Goal: Task Accomplishment & Management: Use online tool/utility

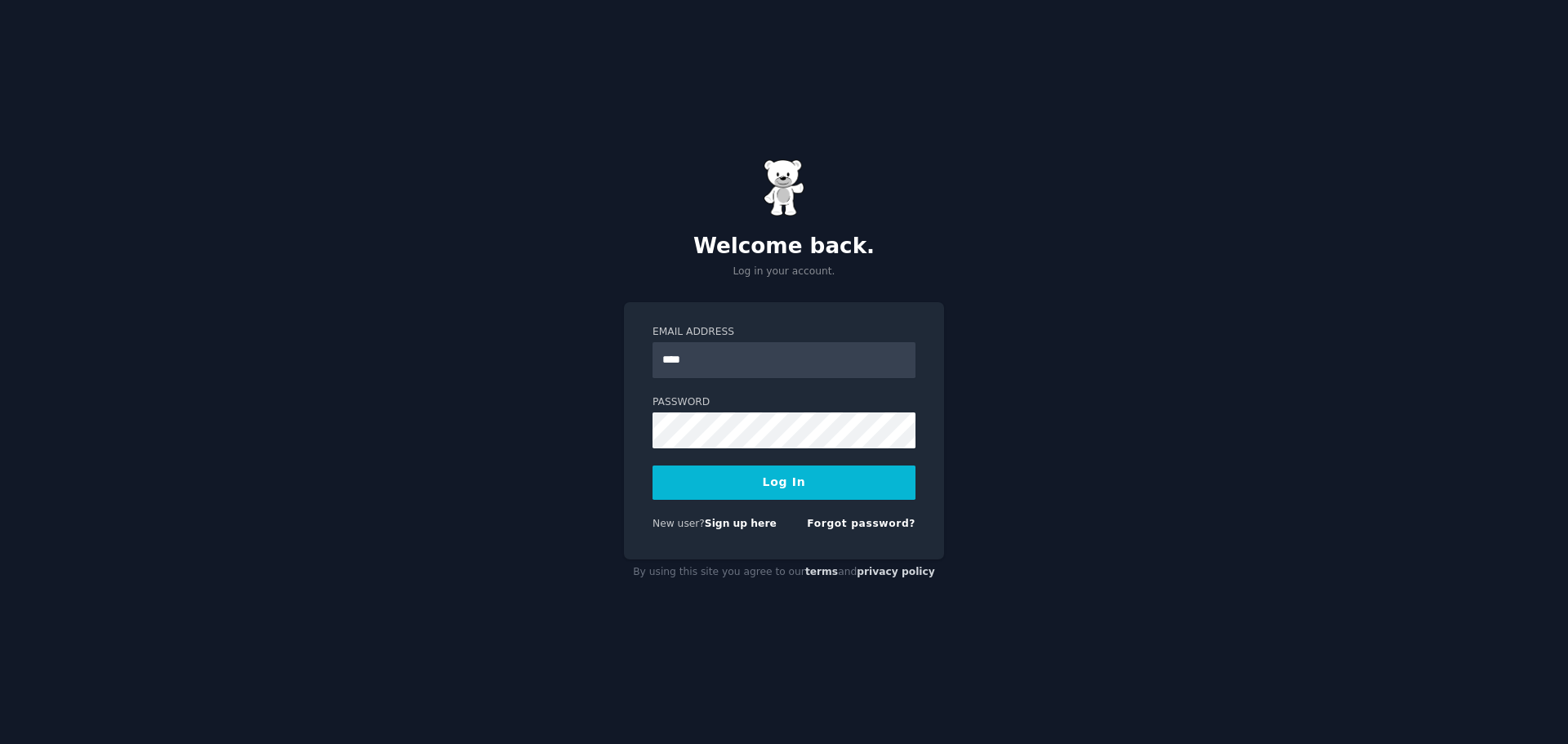
type input "**********"
click at [653, 466] on button "Log In" at bounding box center [784, 483] width 263 height 35
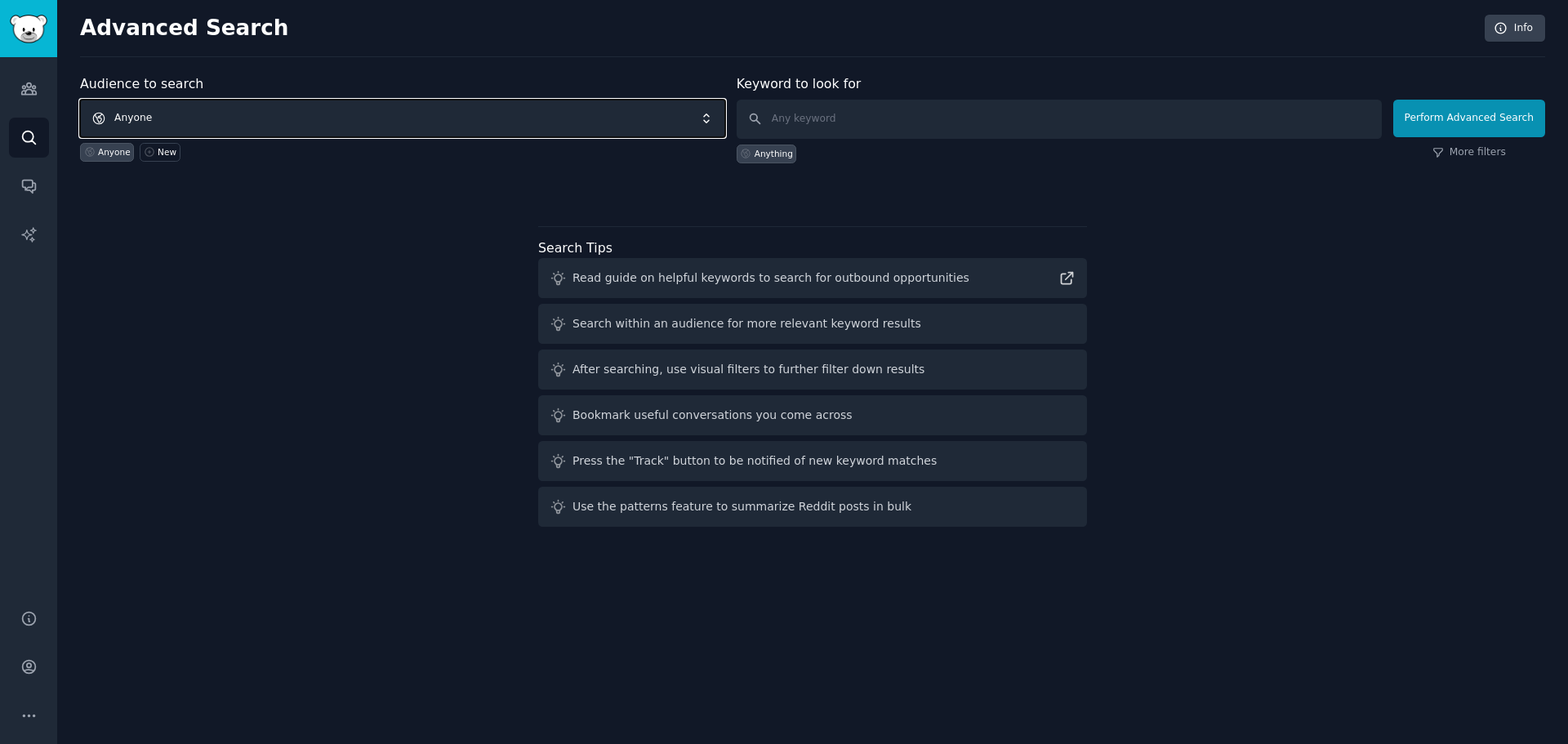
click at [197, 122] on span "Anyone" at bounding box center [403, 118] width 646 height 37
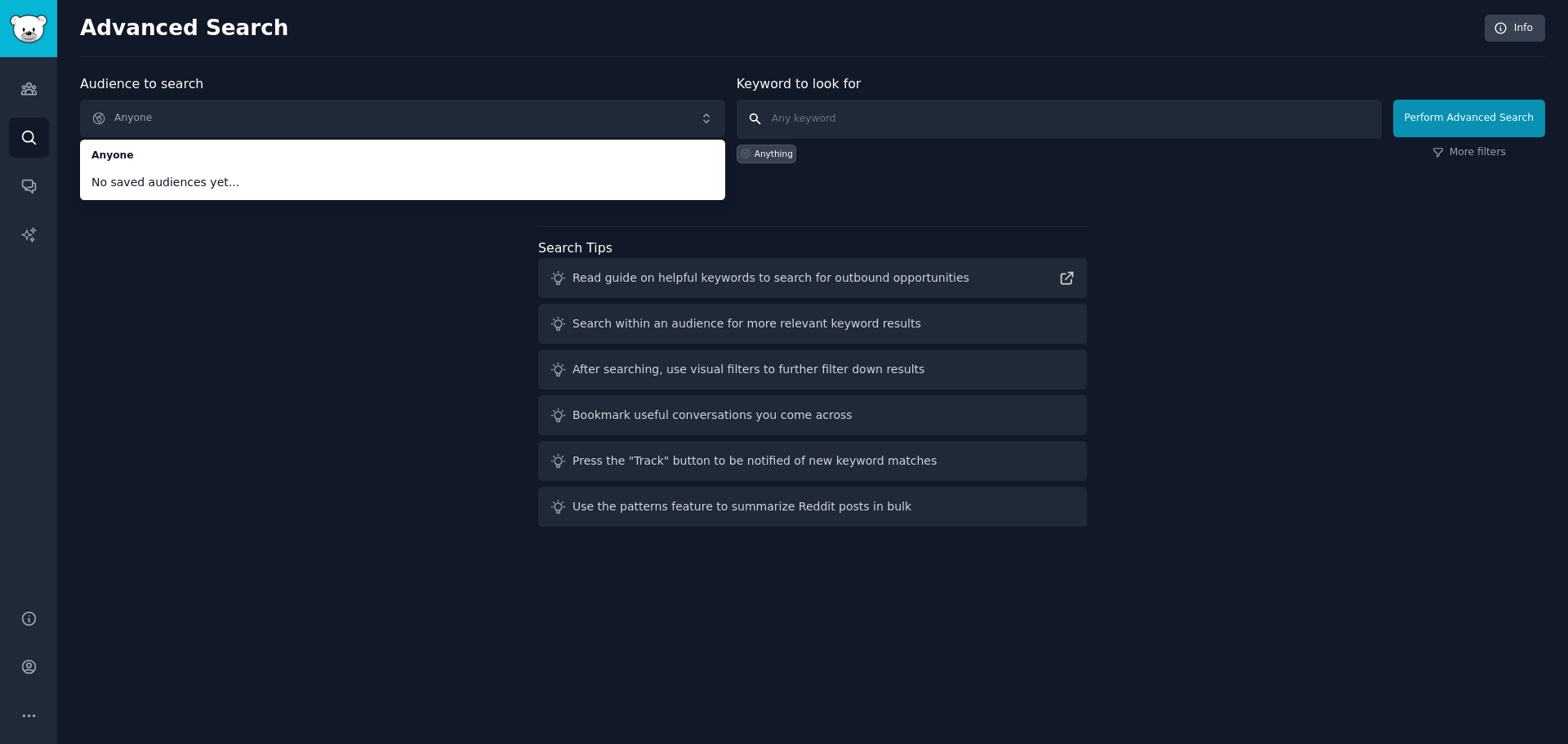
click at [849, 136] on input "text" at bounding box center [1059, 119] width 646 height 39
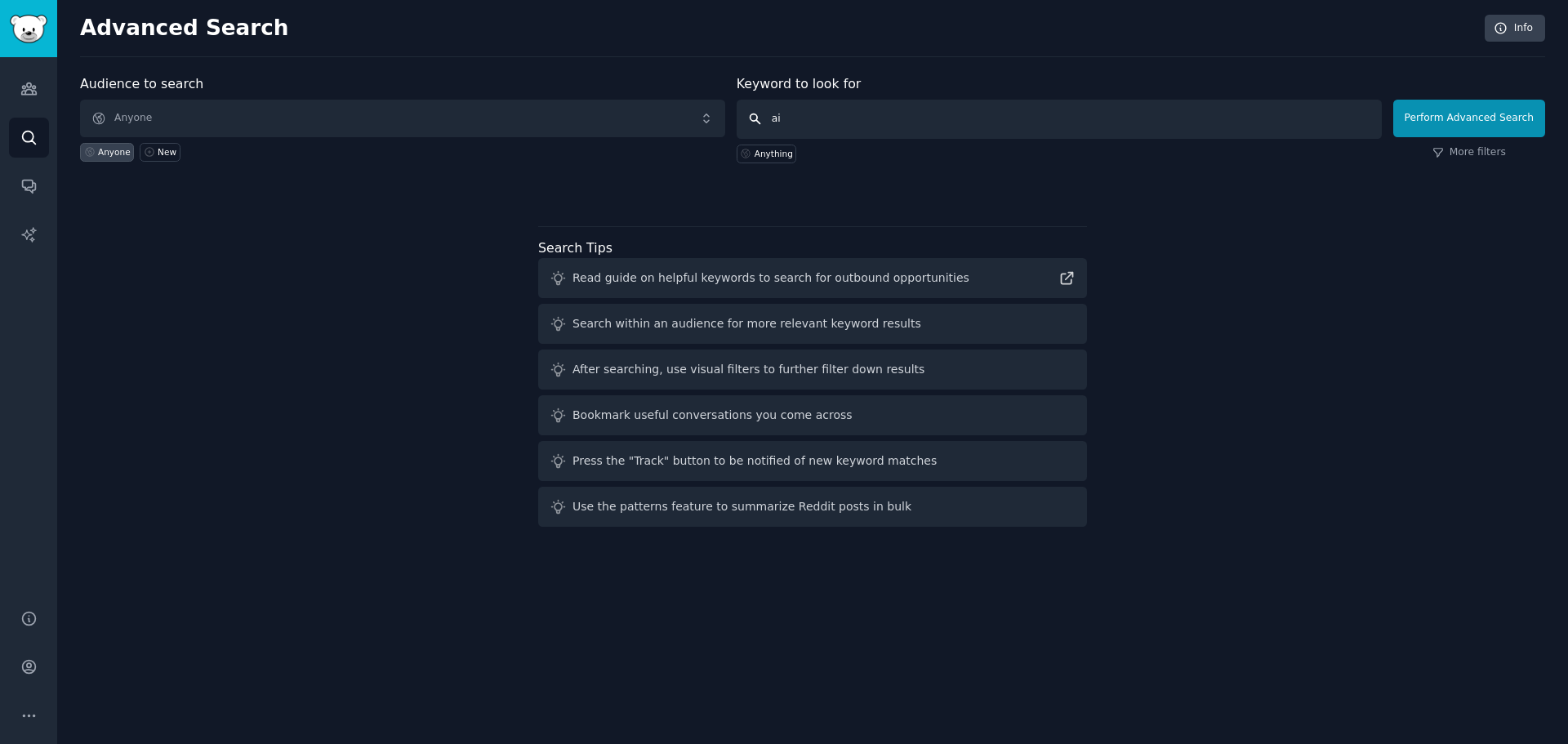
type input "a"
type input "ai aging"
click button "Perform Advanced Search" at bounding box center [1469, 118] width 152 height 37
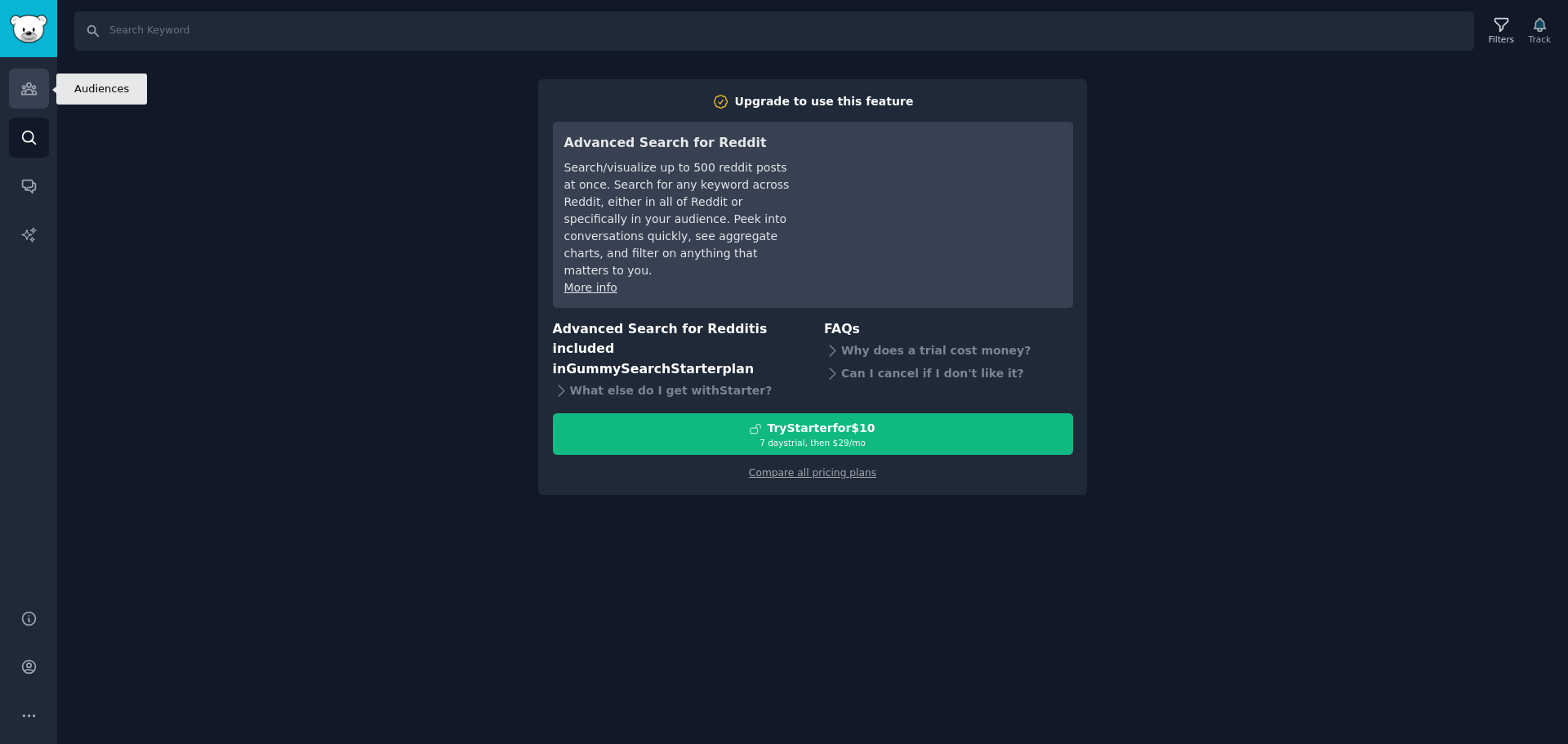
click at [43, 92] on link "Audiences" at bounding box center [29, 89] width 40 height 40
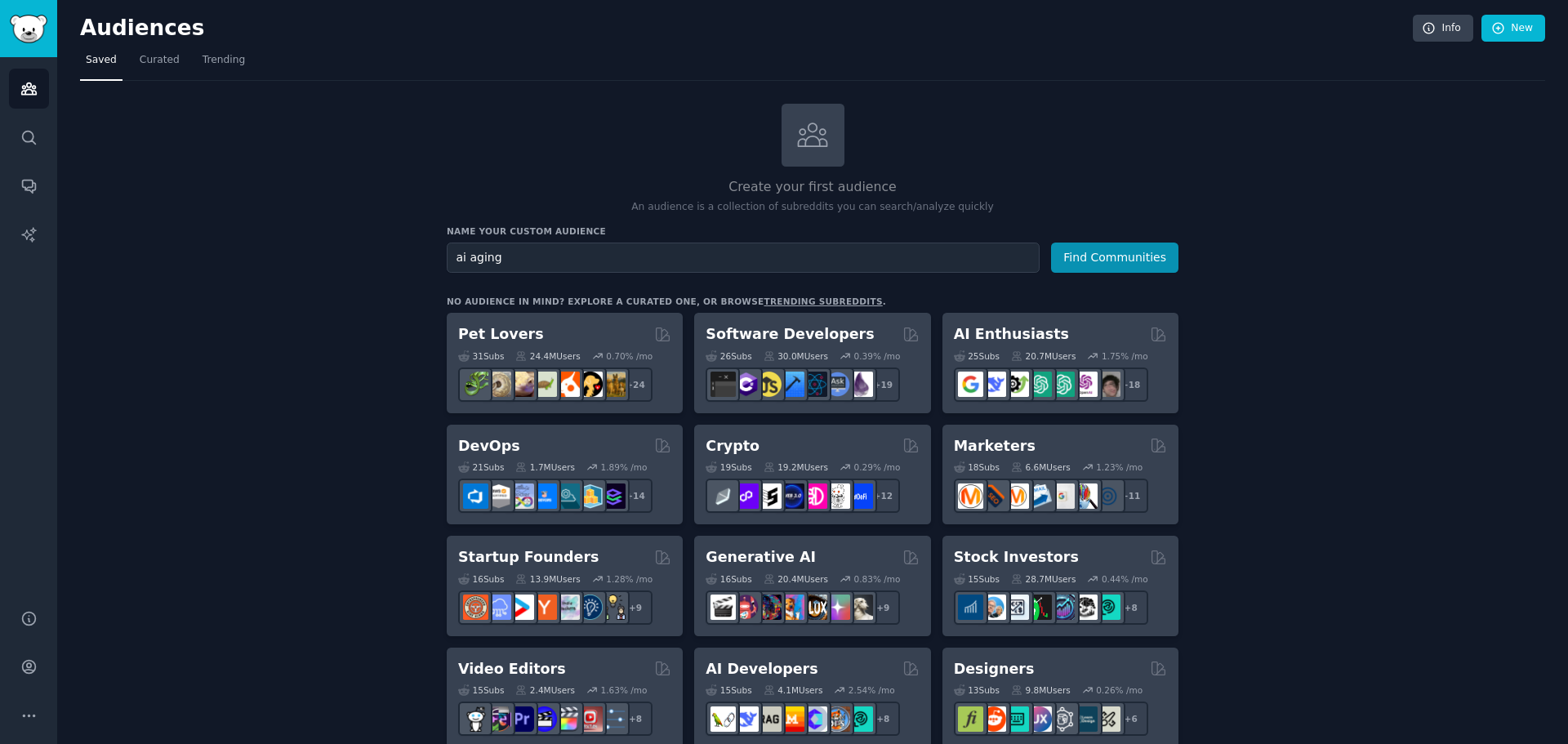
type input "ai aging"
click at [1051, 243] on button "Find Communities" at bounding box center [1115, 257] width 128 height 30
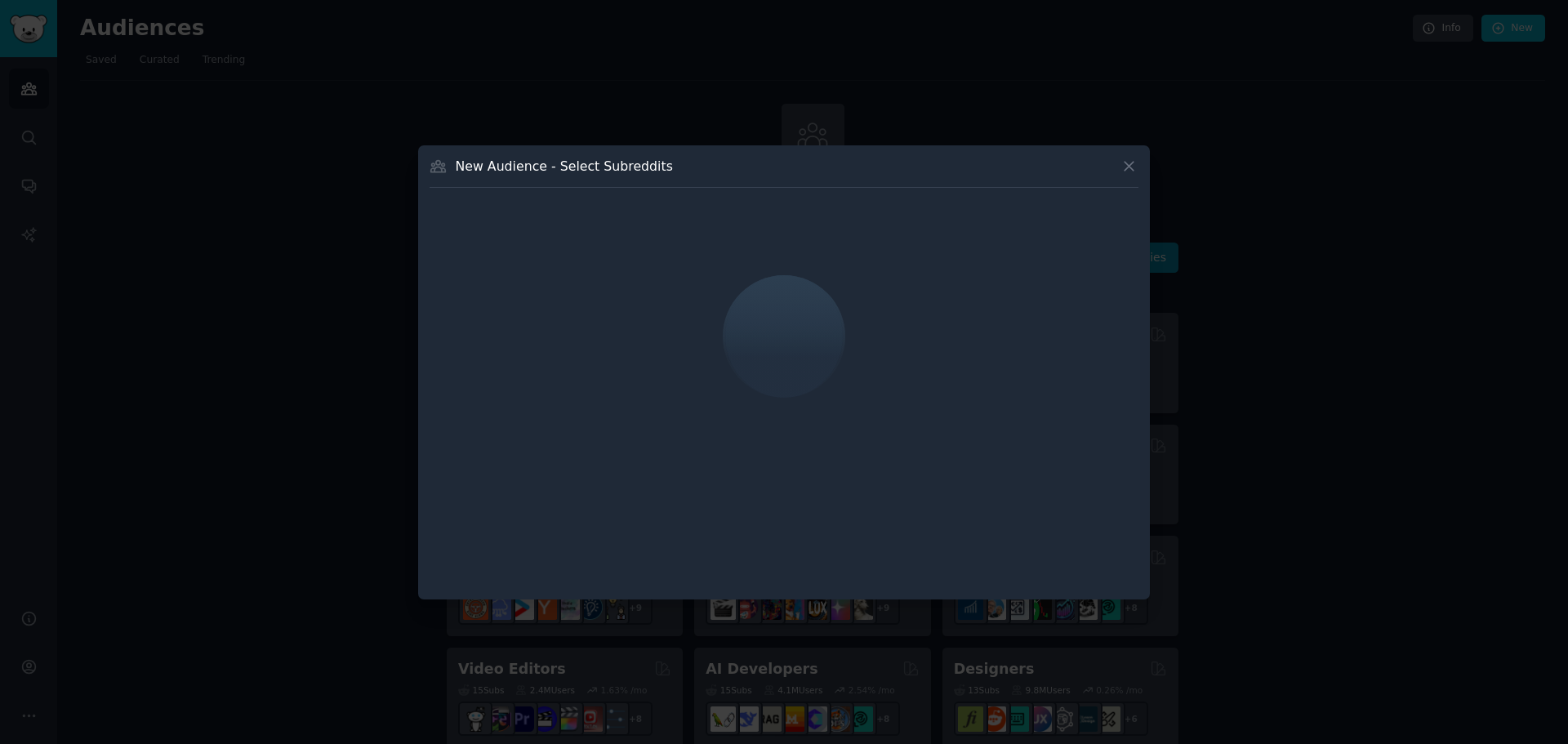
click at [1121, 173] on icon at bounding box center [1129, 166] width 17 height 17
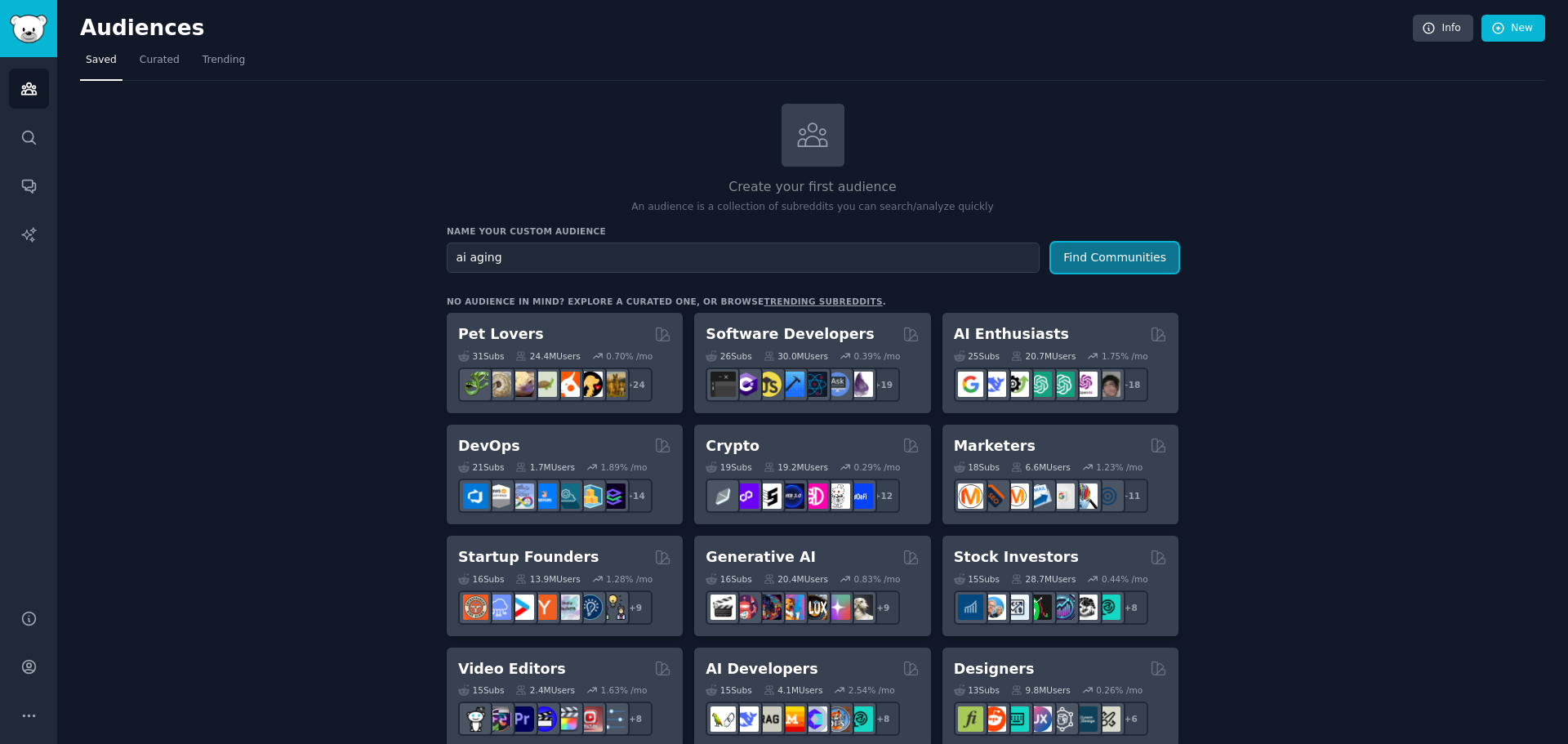
click at [1157, 252] on button "Find Communities" at bounding box center [1115, 257] width 128 height 30
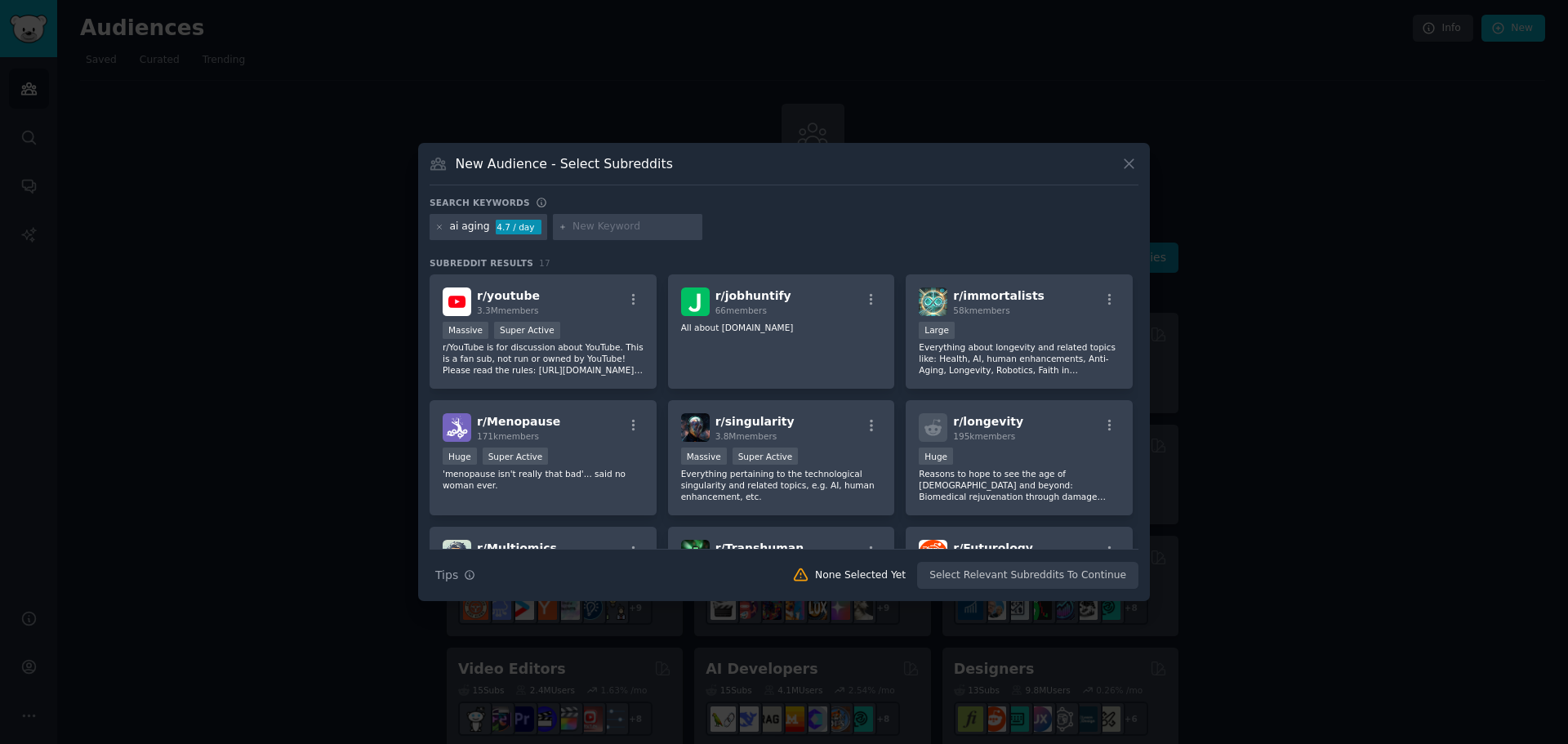
click at [595, 225] on input "text" at bounding box center [635, 227] width 124 height 15
type input "age filter"
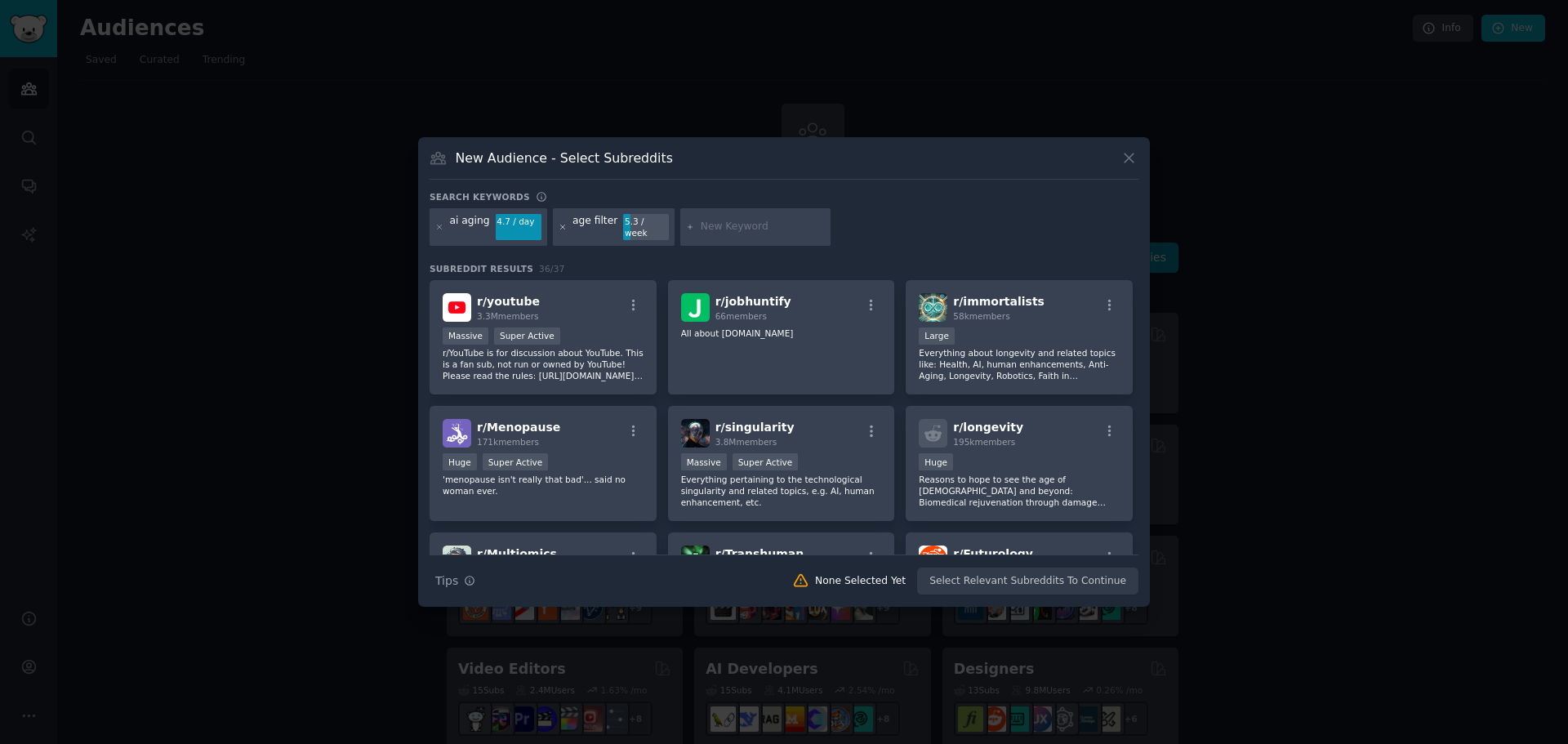
click at [560, 225] on icon at bounding box center [563, 227] width 9 height 9
